Goal: Task Accomplishment & Management: Manage account settings

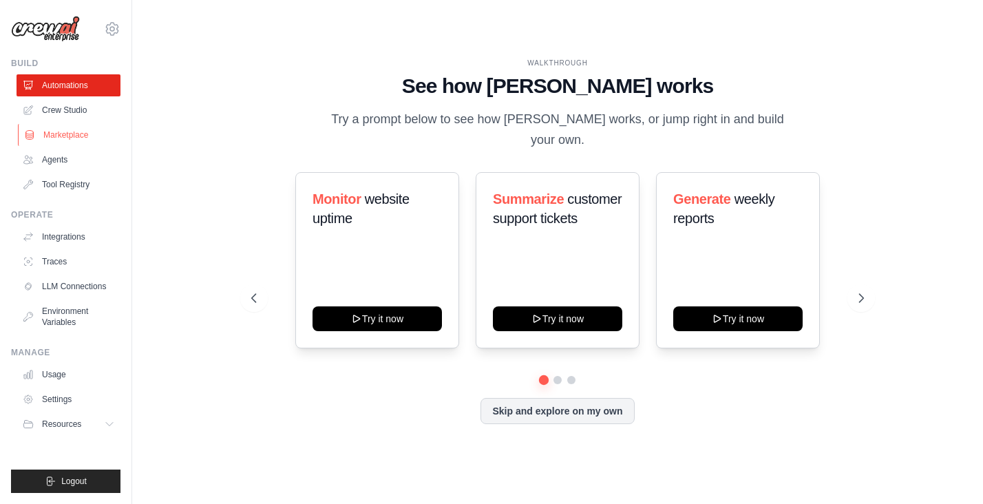
click at [83, 136] on link "Marketplace" at bounding box center [70, 135] width 104 height 22
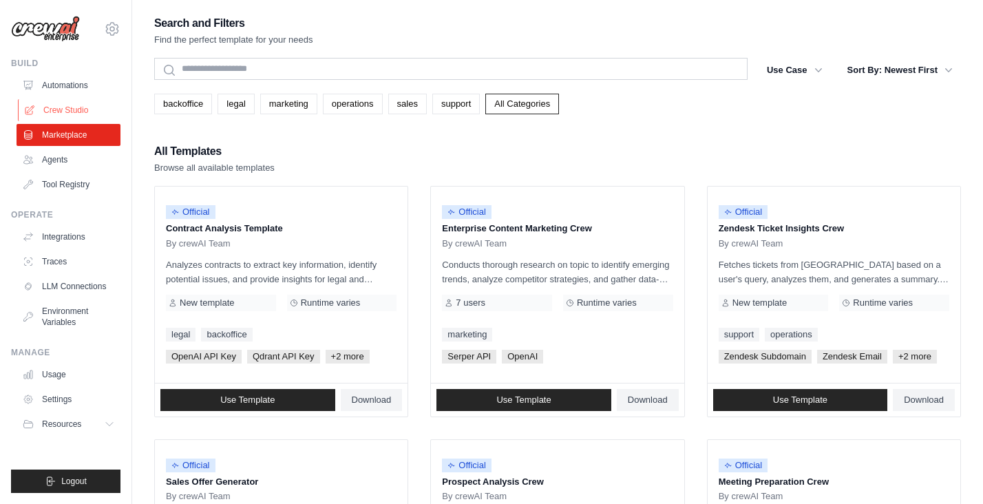
click at [60, 114] on link "Crew Studio" at bounding box center [70, 110] width 104 height 22
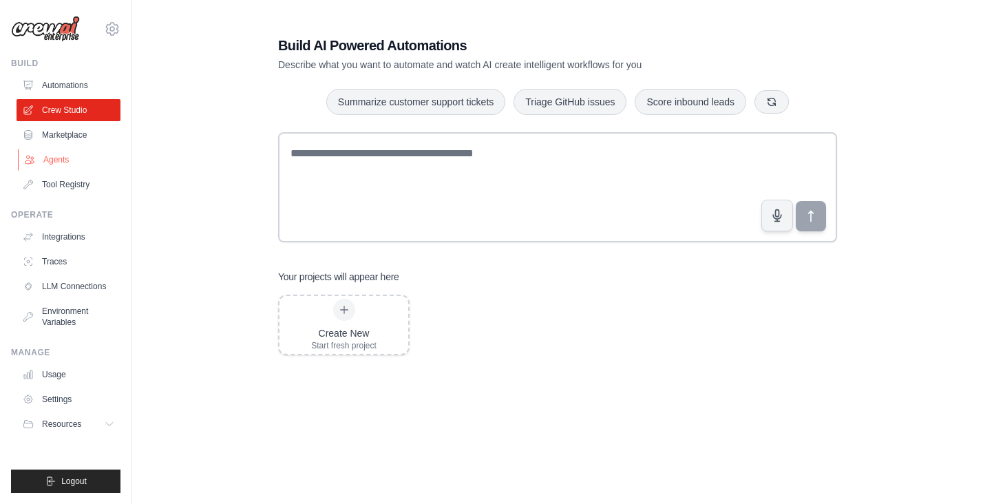
click at [50, 157] on link "Agents" at bounding box center [70, 160] width 104 height 22
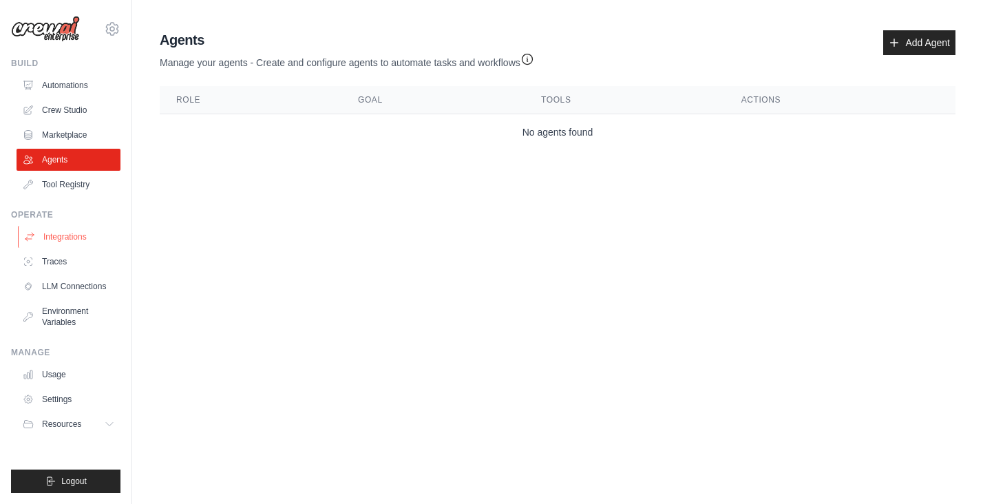
click at [58, 243] on link "Integrations" at bounding box center [70, 237] width 104 height 22
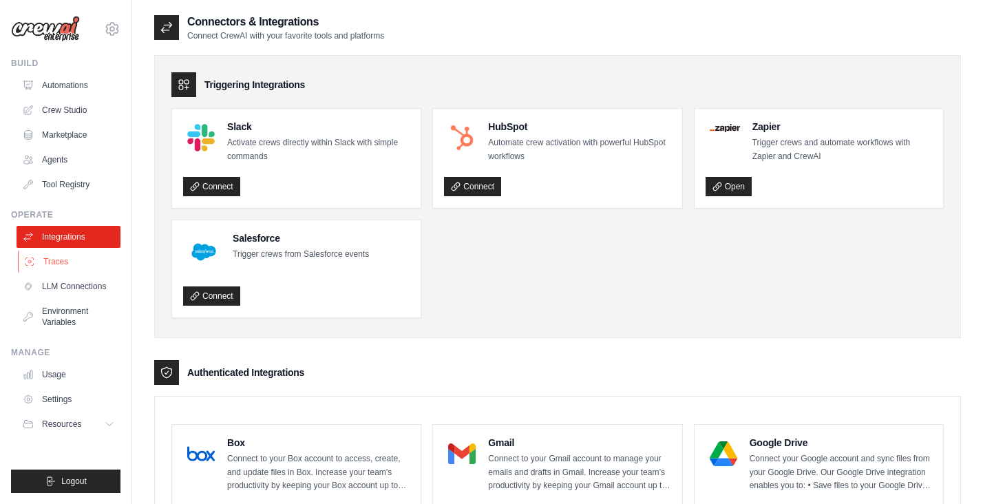
click at [59, 259] on link "Traces" at bounding box center [70, 262] width 104 height 22
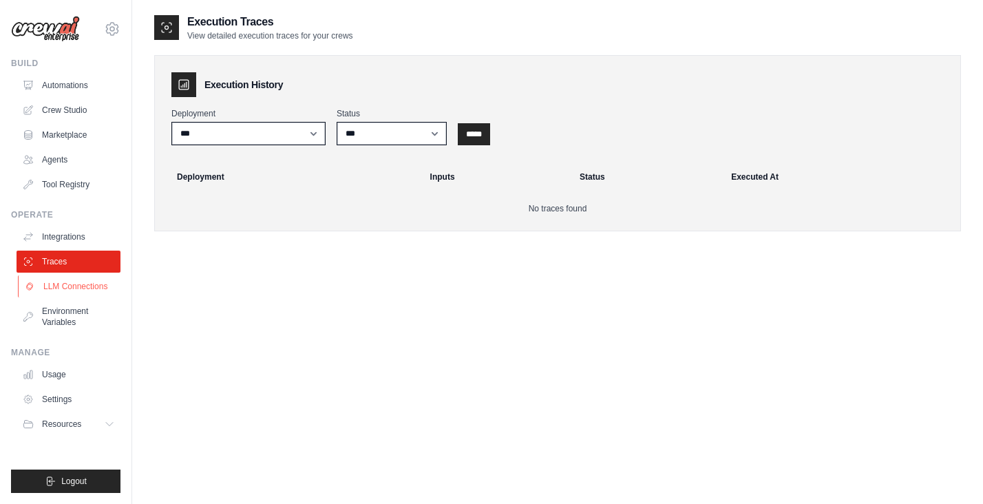
click at [62, 290] on link "LLM Connections" at bounding box center [70, 286] width 104 height 22
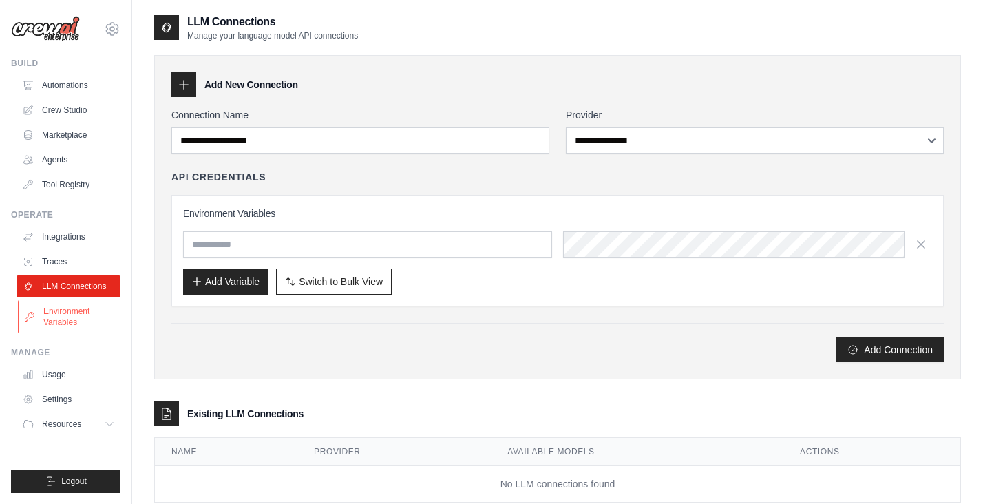
click at [61, 315] on link "Environment Variables" at bounding box center [70, 316] width 104 height 33
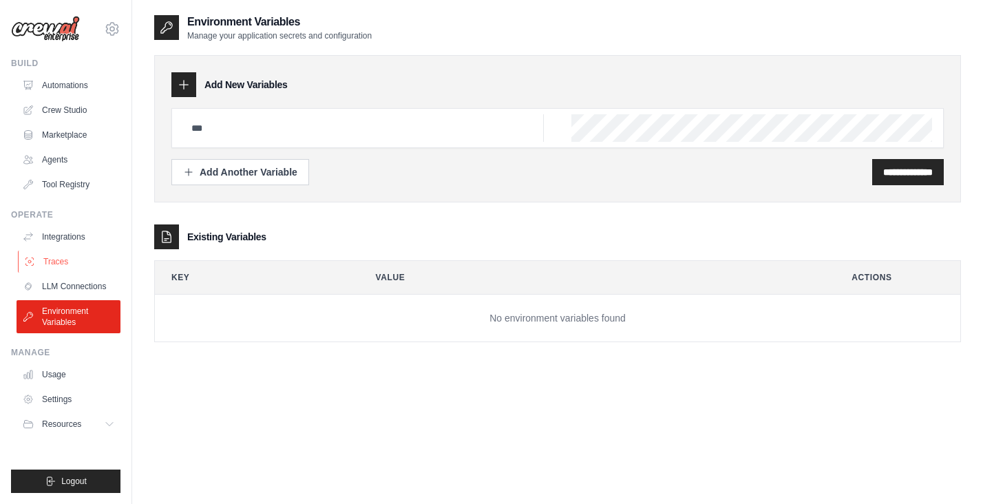
scroll to position [28, 0]
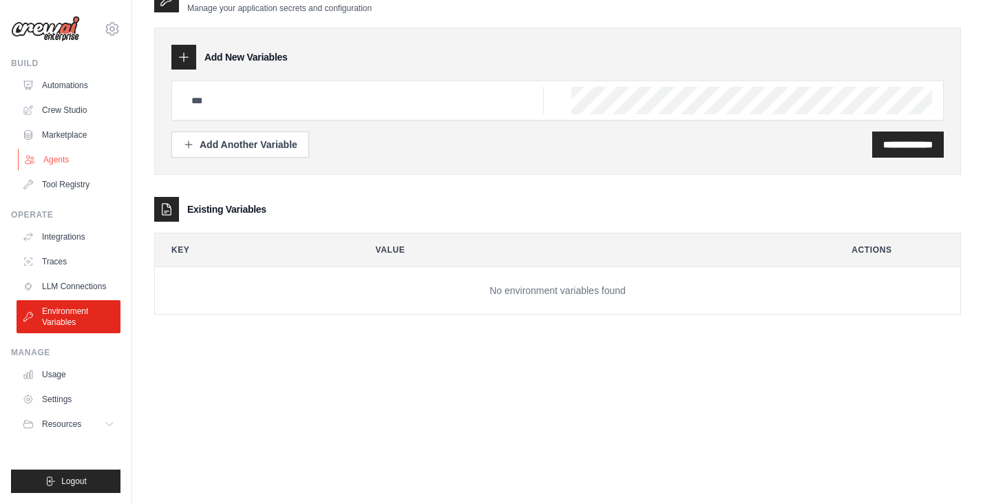
click at [62, 160] on link "Agents" at bounding box center [70, 160] width 104 height 22
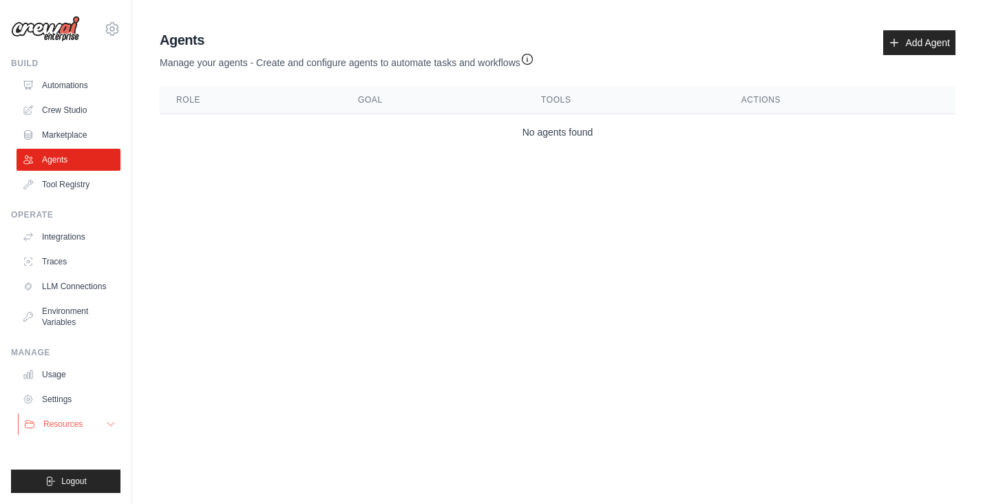
click at [78, 423] on span "Resources" at bounding box center [62, 423] width 39 height 11
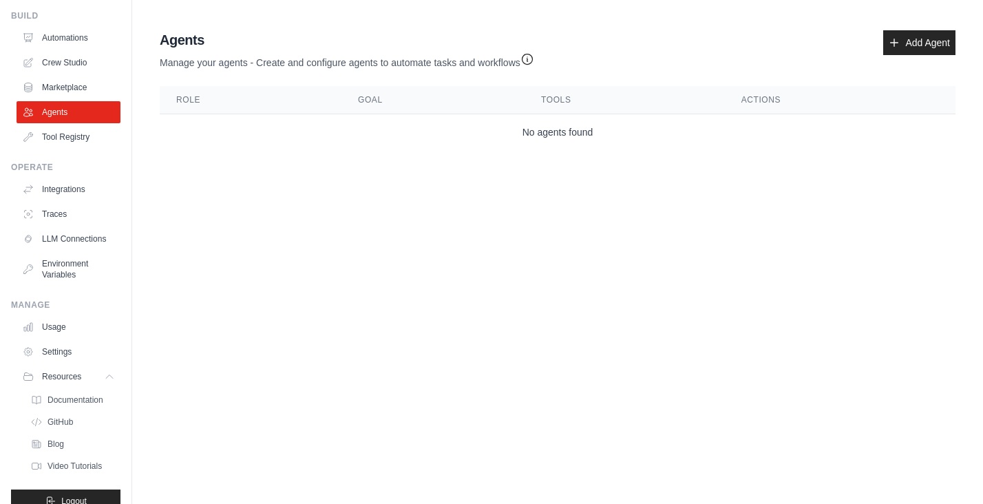
click at [55, 308] on div "Manage" at bounding box center [65, 304] width 109 height 11
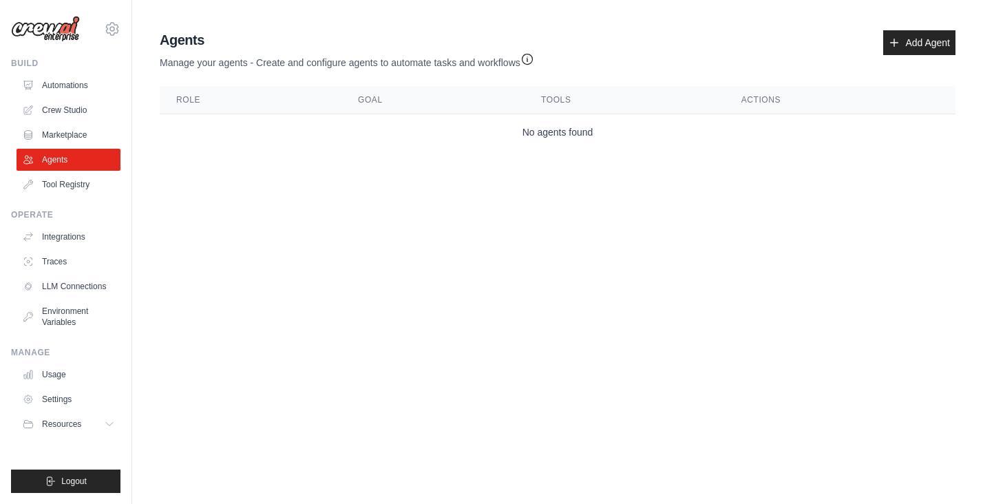
scroll to position [0, 0]
click at [59, 374] on link "Usage" at bounding box center [70, 374] width 104 height 22
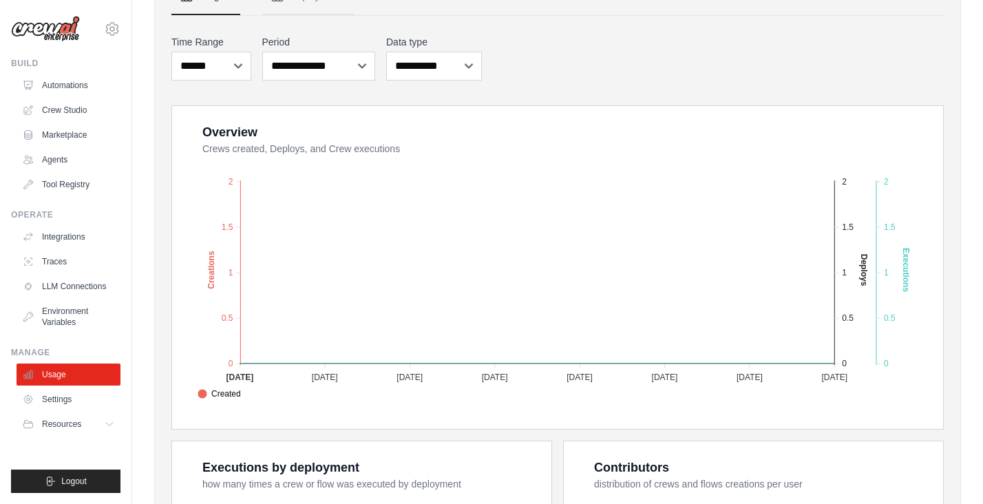
scroll to position [222, 0]
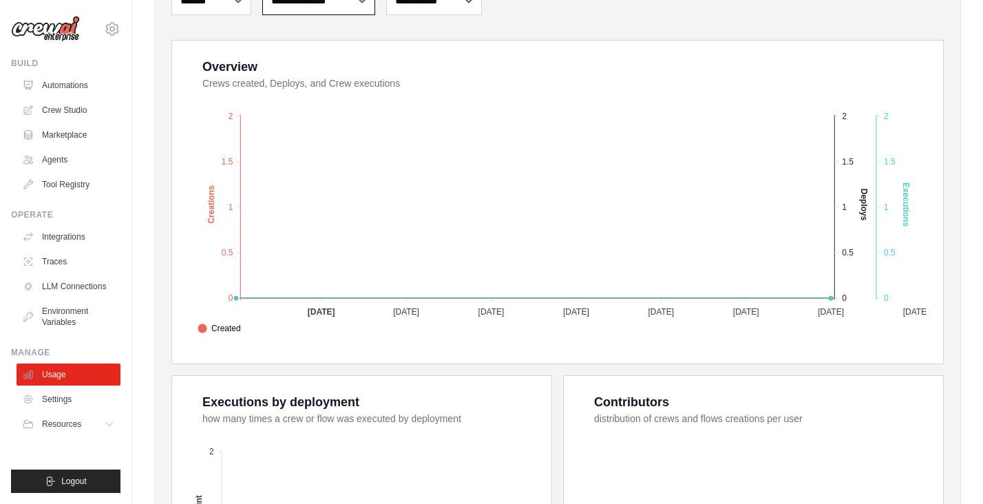
click at [310, 9] on select "**********" at bounding box center [319, 0] width 114 height 29
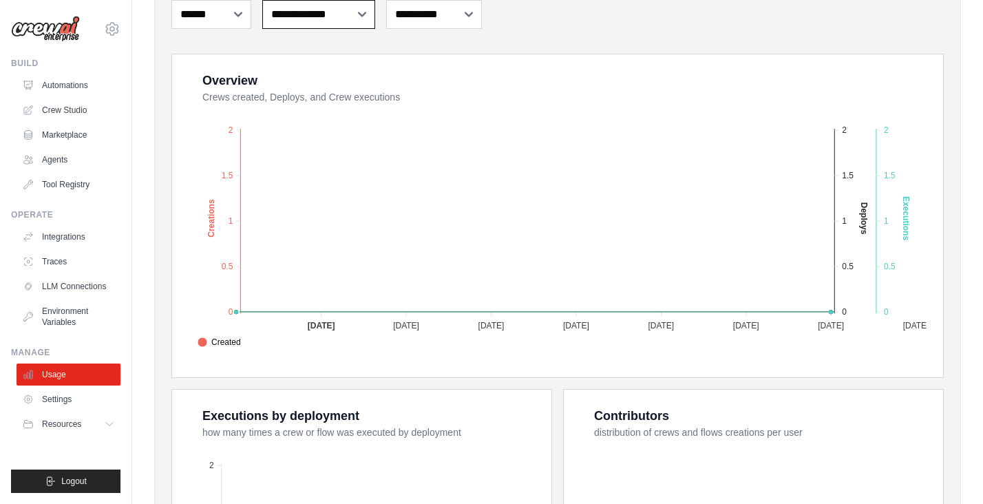
select select "**********"
click at [262, 0] on select "**********" at bounding box center [319, 14] width 114 height 29
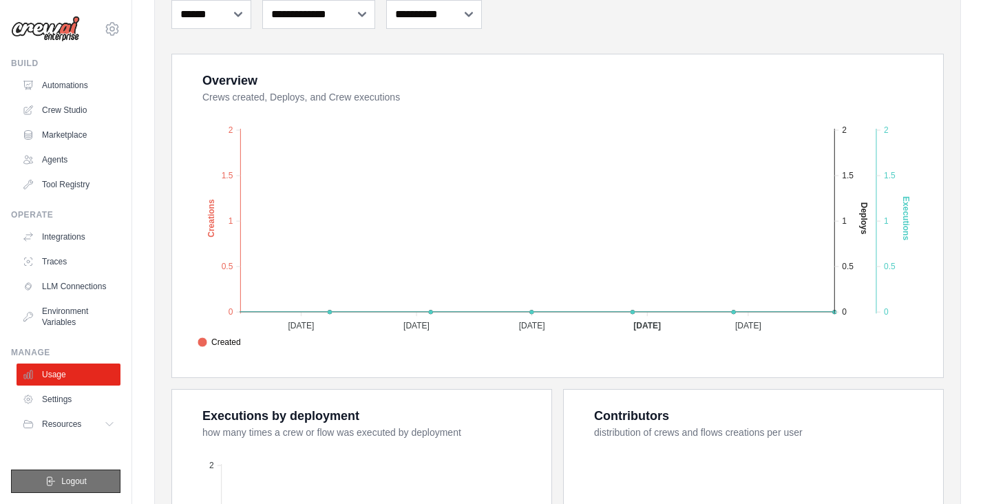
click at [67, 488] on button "Logout" at bounding box center [65, 480] width 109 height 23
